Goal: Find specific page/section: Find specific page/section

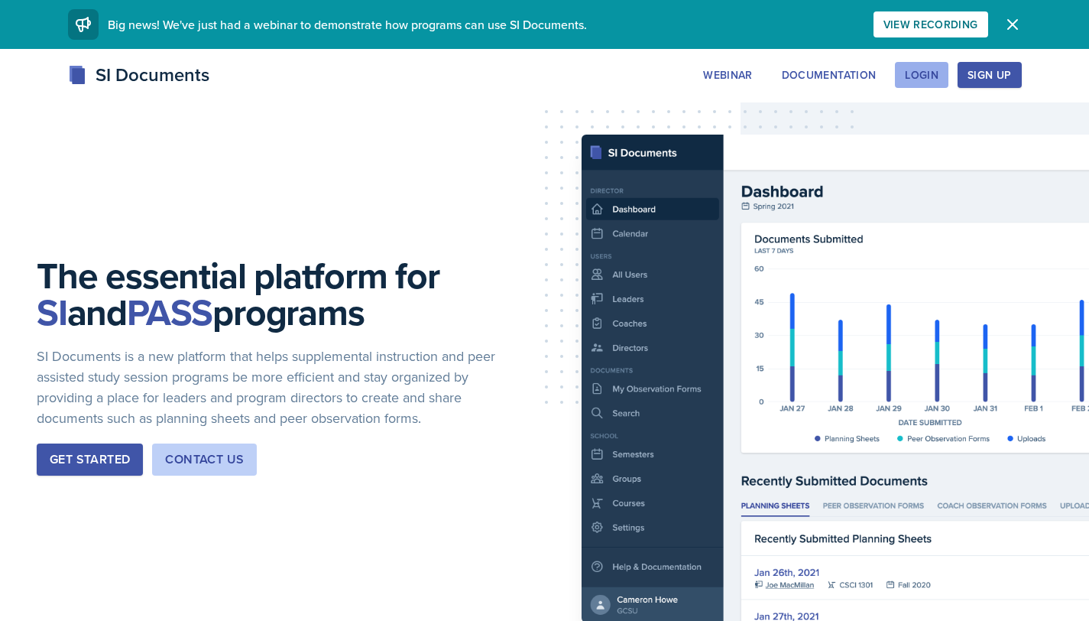
click at [927, 70] on div "Login" at bounding box center [922, 75] width 34 height 12
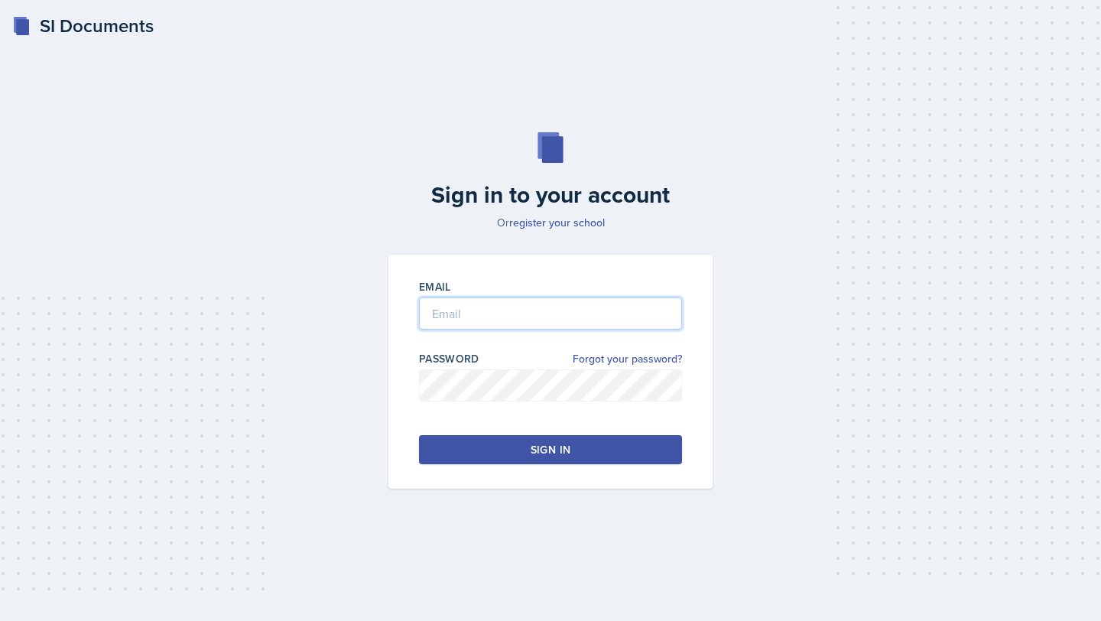
click at [612, 308] on input "email" at bounding box center [550, 313] width 263 height 32
type input "[EMAIL_ADDRESS][DOMAIN_NAME]"
click at [555, 456] on div "Sign in" at bounding box center [551, 449] width 40 height 15
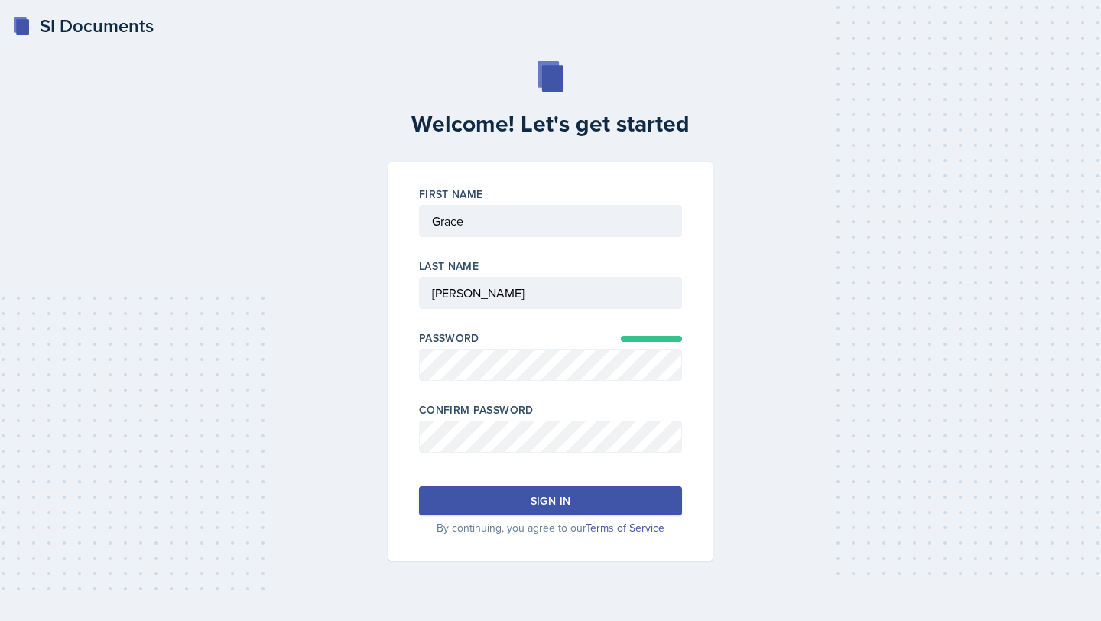
click at [531, 495] on div "Sign in" at bounding box center [551, 500] width 40 height 15
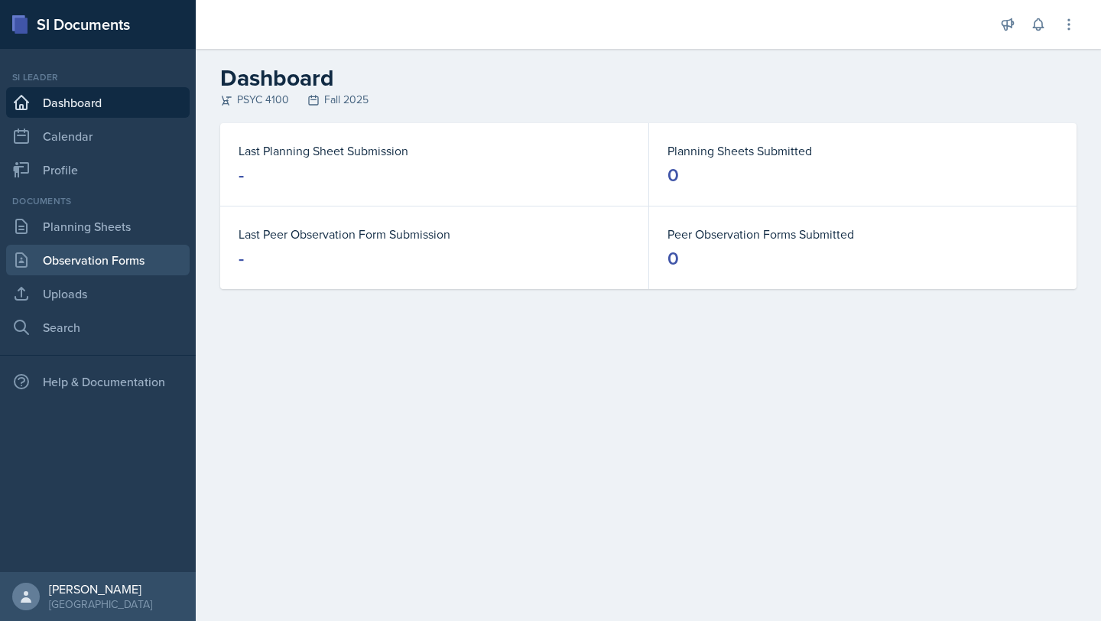
click at [127, 270] on link "Observation Forms" at bounding box center [97, 260] width 183 height 31
